Goal: Transaction & Acquisition: Purchase product/service

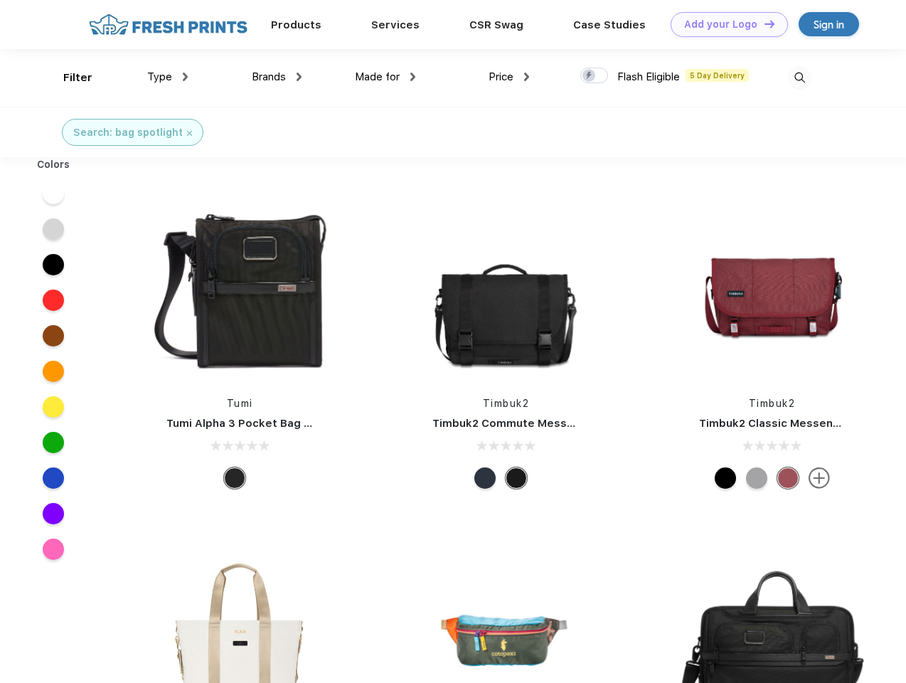
scroll to position [1, 0]
click at [724, 24] on link "Add your Logo Design Tool" at bounding box center [729, 24] width 117 height 25
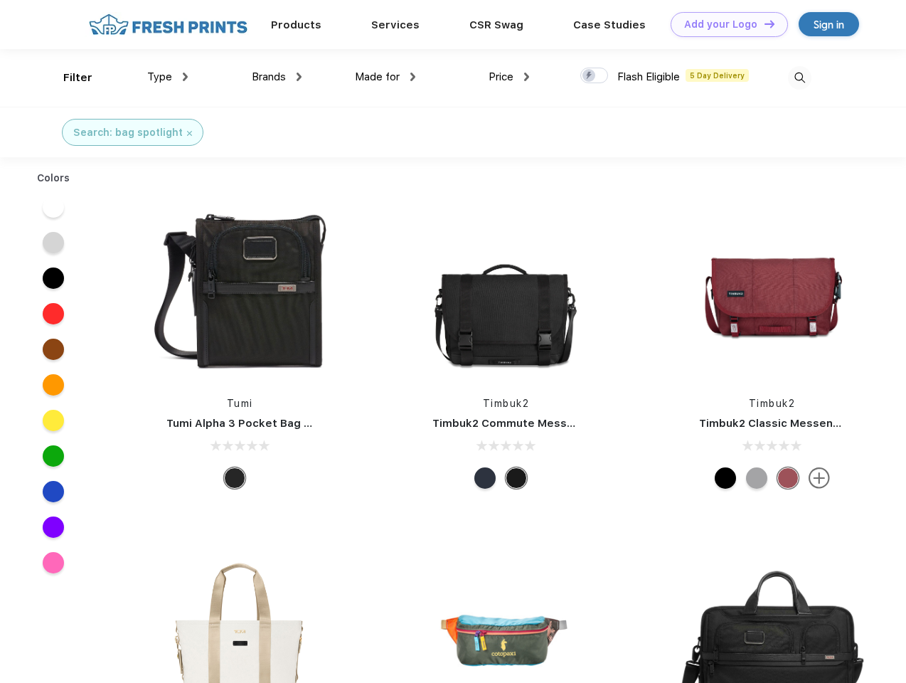
click at [0, 0] on div "Design Tool" at bounding box center [0, 0] width 0 height 0
click at [763, 23] on link "Add your Logo Design Tool" at bounding box center [729, 24] width 117 height 25
click at [68, 78] on div "Filter" at bounding box center [77, 78] width 29 height 16
click at [168, 77] on span "Type" at bounding box center [159, 76] width 25 height 13
click at [277, 77] on span "Brands" at bounding box center [269, 76] width 34 height 13
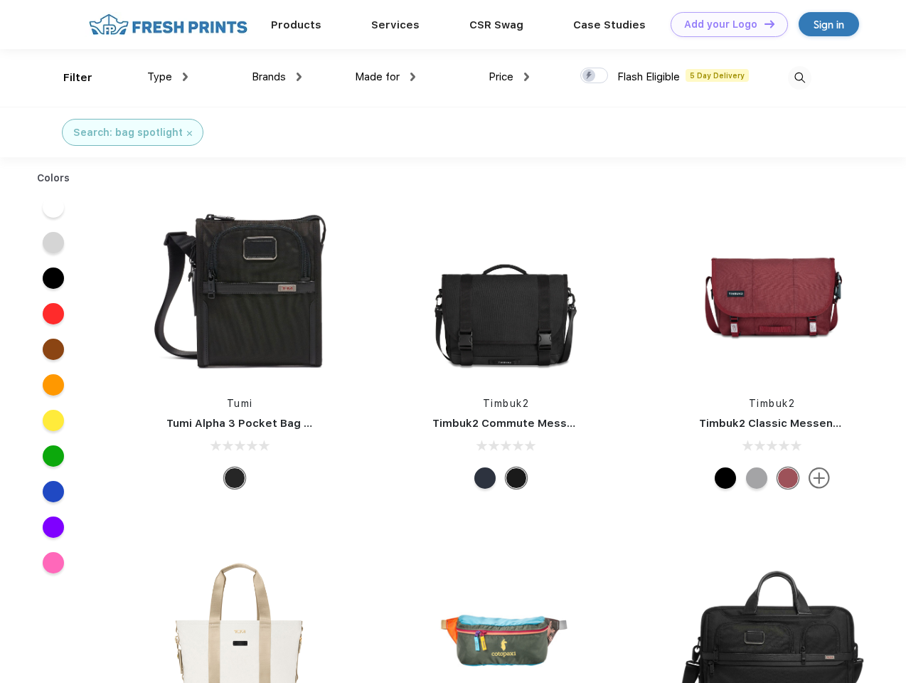
click at [386, 77] on span "Made for" at bounding box center [377, 76] width 45 height 13
click at [509, 77] on span "Price" at bounding box center [501, 76] width 25 height 13
click at [595, 76] on div at bounding box center [595, 76] width 28 height 16
click at [590, 76] on input "checkbox" at bounding box center [585, 71] width 9 height 9
click at [800, 78] on img at bounding box center [799, 77] width 23 height 23
